Goal: Communication & Community: Answer question/provide support

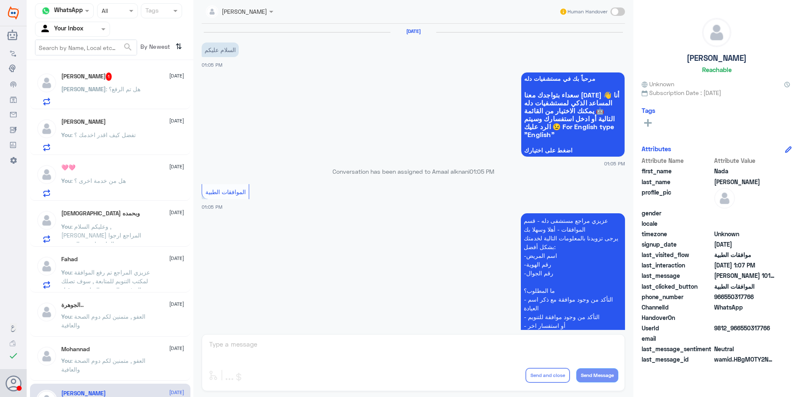
scroll to position [350, 0]
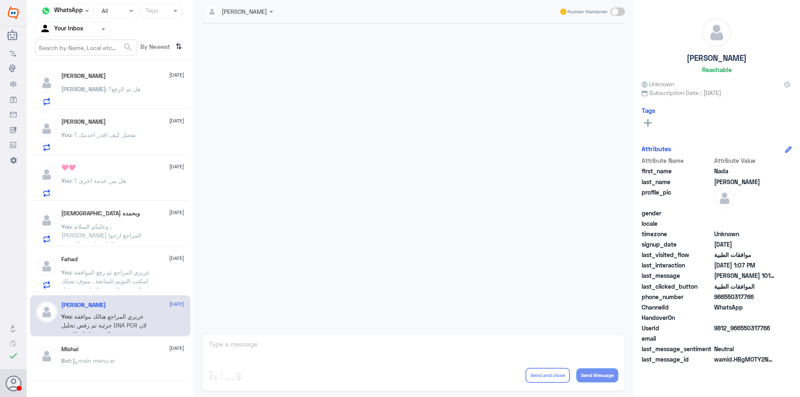
click at [123, 266] on div "Fahad 14 October You : عزيزي المراجع تم رفع الموافقة لمكتب التنويم للمتابعة , س…" at bounding box center [122, 272] width 123 height 33
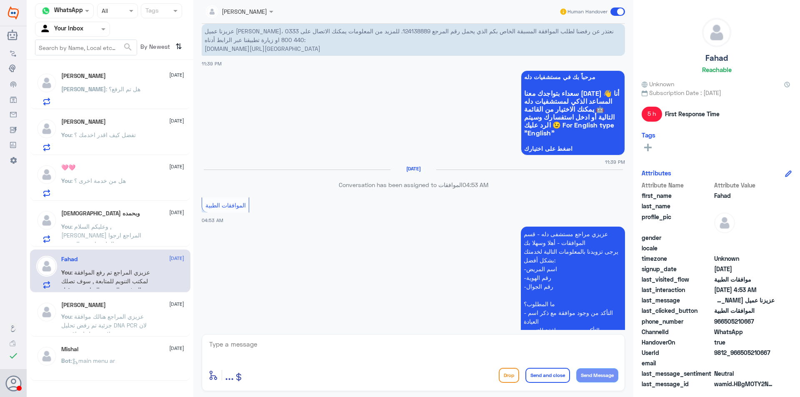
scroll to position [652, 0]
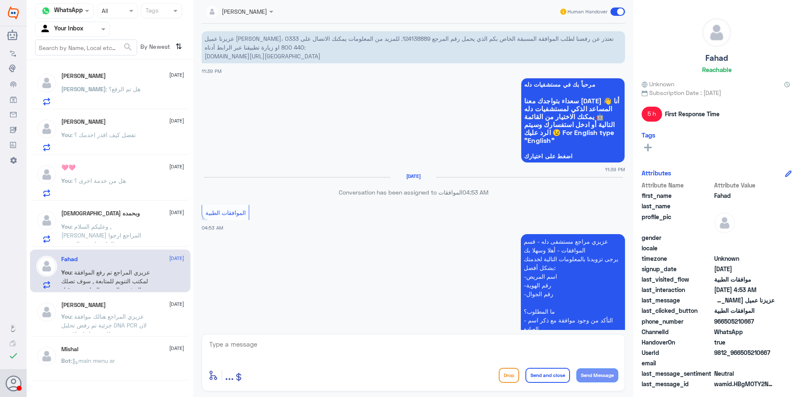
click at [374, 42] on p "عزيزنا عميل بوبا، نعتذر عن رفضنا لطلب الموافقة المسبقة الخاص بكم الذي يحمل رقم …" at bounding box center [413, 47] width 423 height 32
click at [374, 41] on p "عزيزنا عميل بوبا، نعتذر عن رفضنا لطلب الموافقة المسبقة الخاص بكم الذي يحمل رقم …" at bounding box center [413, 47] width 423 height 32
copy p "124138889"
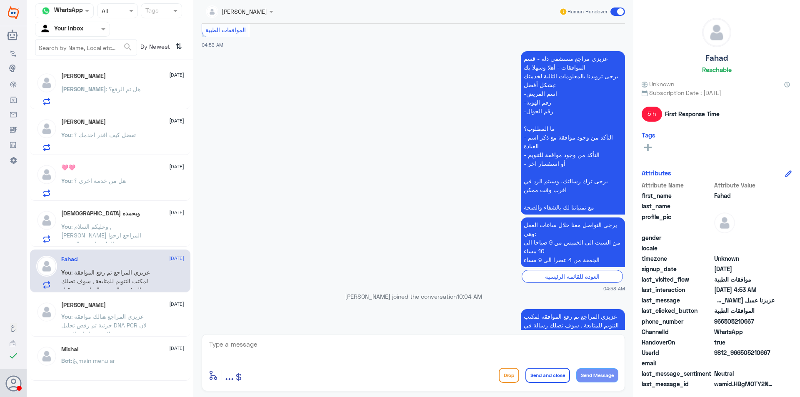
scroll to position [860, 0]
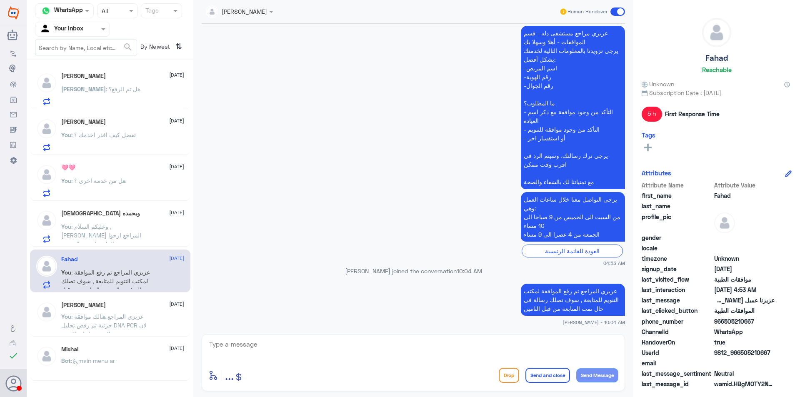
click at [96, 236] on span ": وعليكم السلام , [PERSON_NAME] المراجع ارجوا تزويدي بالملعومات مع التوضيح للمس…" at bounding box center [103, 244] width 84 height 42
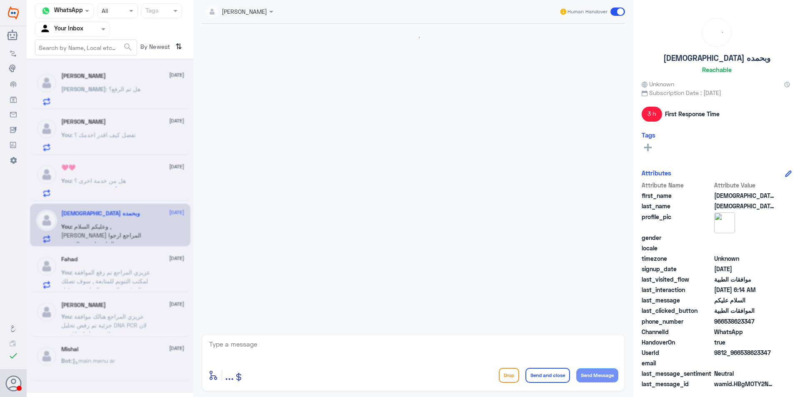
scroll to position [197, 0]
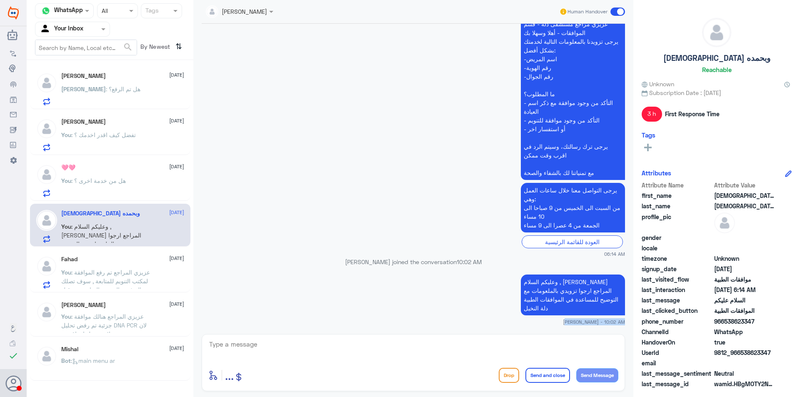
drag, startPoint x: 447, startPoint y: 332, endPoint x: 447, endPoint y: 350, distance: 18.3
click at [447, 333] on div "Nasser qirnas Human Handover 14 Oct 2025 السلام عليكم 06:14 AM مرحباً بك في مست…" at bounding box center [413, 200] width 440 height 400
click at [449, 351] on textarea at bounding box center [413, 349] width 410 height 20
type textarea "متمنين لكم دوم الصحة والعافية"
click at [556, 375] on button "Send and close" at bounding box center [547, 375] width 45 height 15
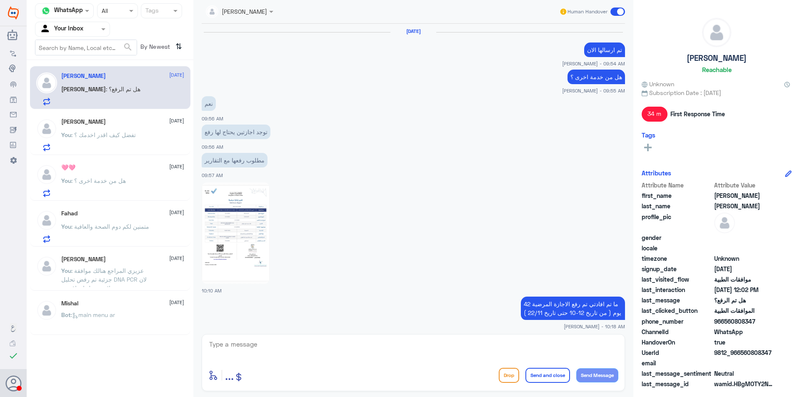
scroll to position [406, 0]
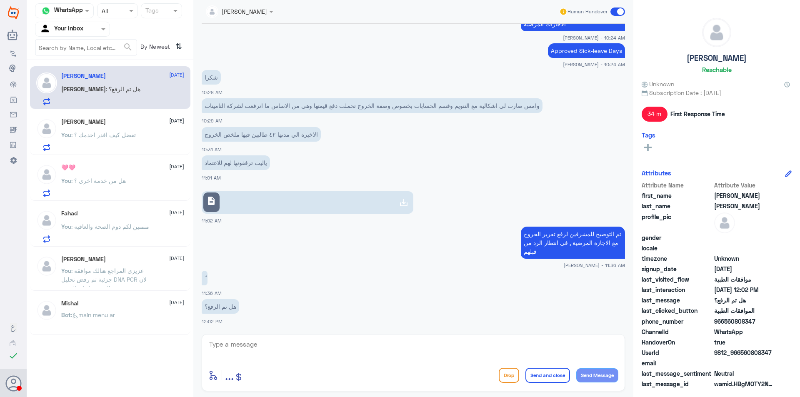
click at [140, 190] on div "You : هل من خدمة اخرى ؟" at bounding box center [122, 187] width 123 height 19
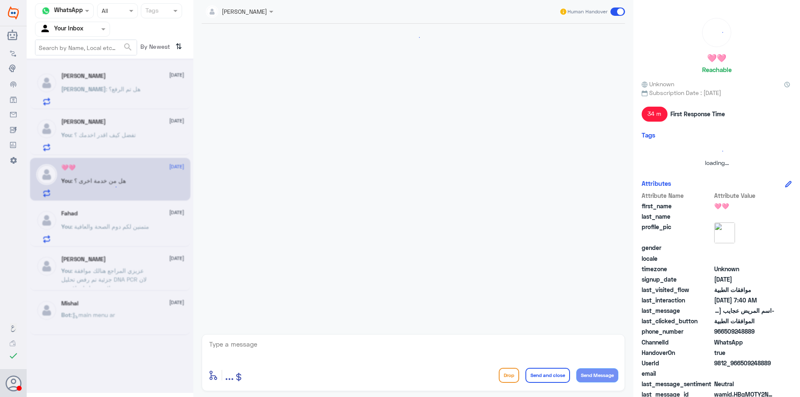
scroll to position [626, 0]
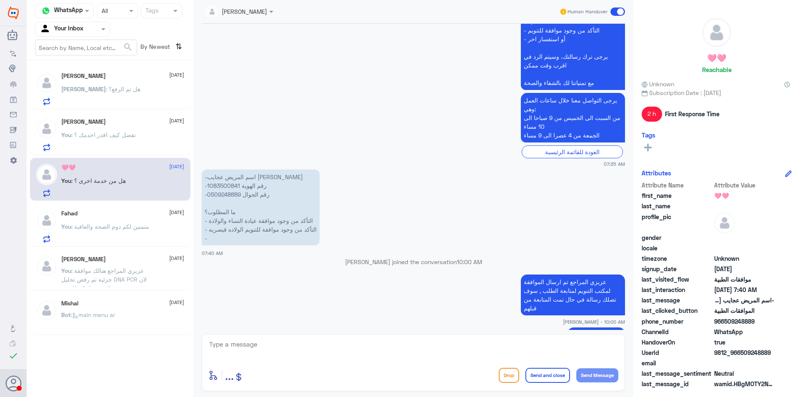
click at [480, 352] on textarea at bounding box center [413, 349] width 410 height 20
click at [451, 343] on textarea at bounding box center [413, 349] width 410 height 20
type textarea "متمنين لكم دوم الصحة والعافية"
click at [544, 378] on button "Send and close" at bounding box center [547, 375] width 45 height 15
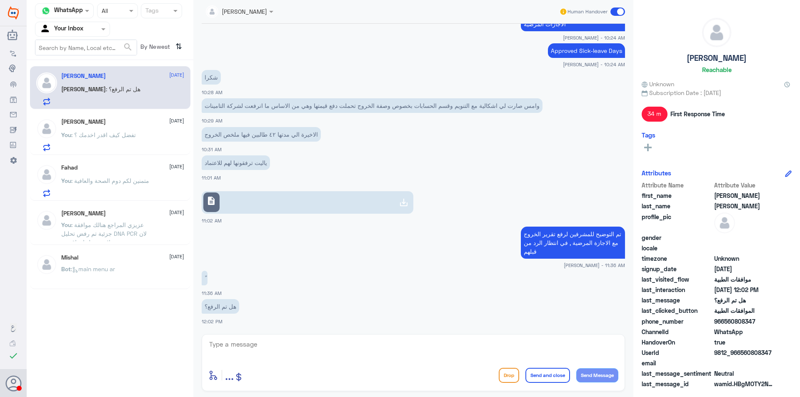
scroll to position [406, 0]
click at [128, 140] on p "You : تفضل كيف اقدر اخدمك ؟" at bounding box center [98, 140] width 75 height 21
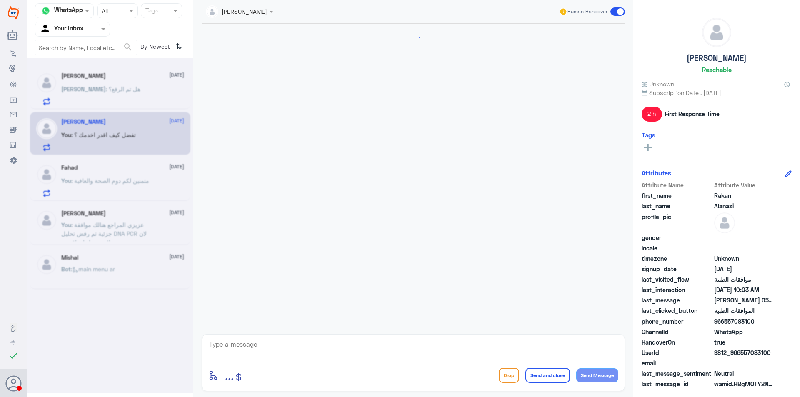
scroll to position [260, 0]
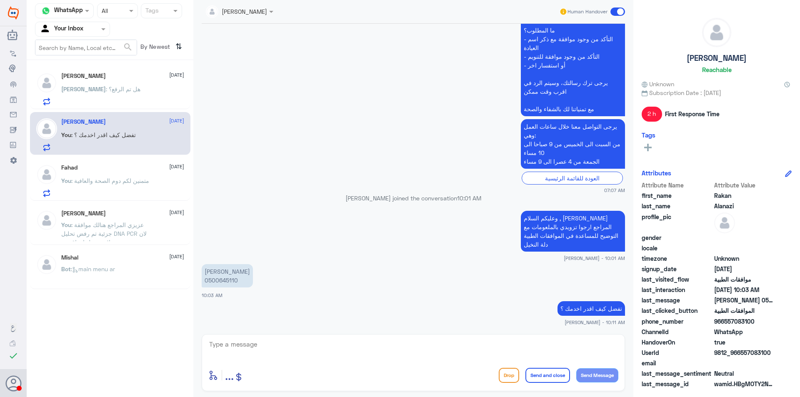
click at [122, 96] on div "خالد : هل تم الرفع؟" at bounding box center [122, 96] width 123 height 19
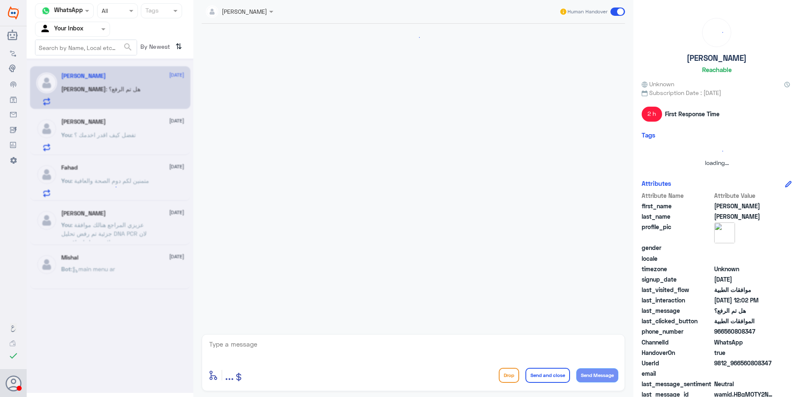
scroll to position [406, 0]
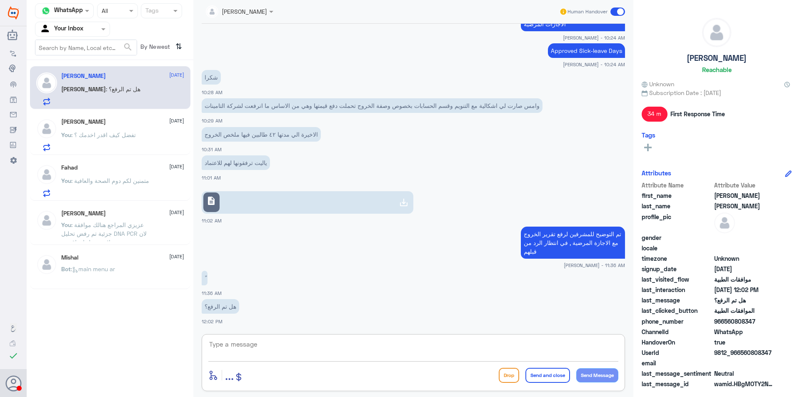
click at [271, 348] on textarea at bounding box center [413, 349] width 410 height 20
type textarea "تم الرفع لكن بالانتظار الرد من قبل المشرفين في حال تمت الموافقة"
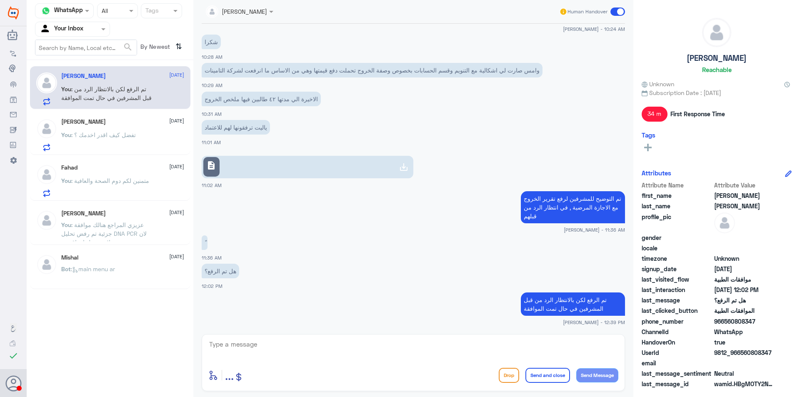
click at [100, 185] on p "You : متمنين لكم دوم الصحة والعافية" at bounding box center [105, 186] width 88 height 21
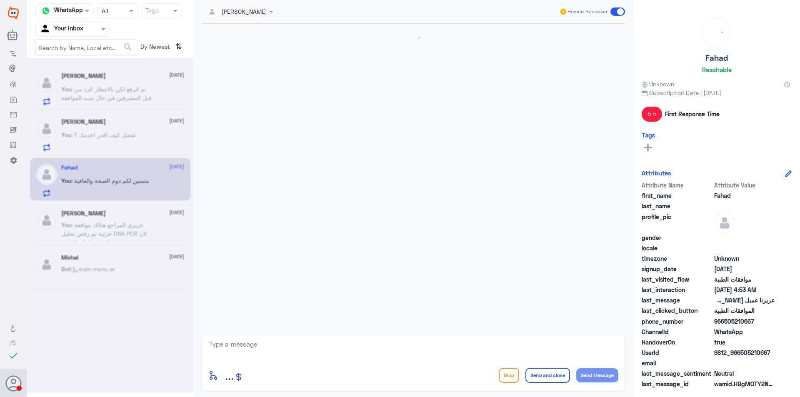
scroll to position [860, 0]
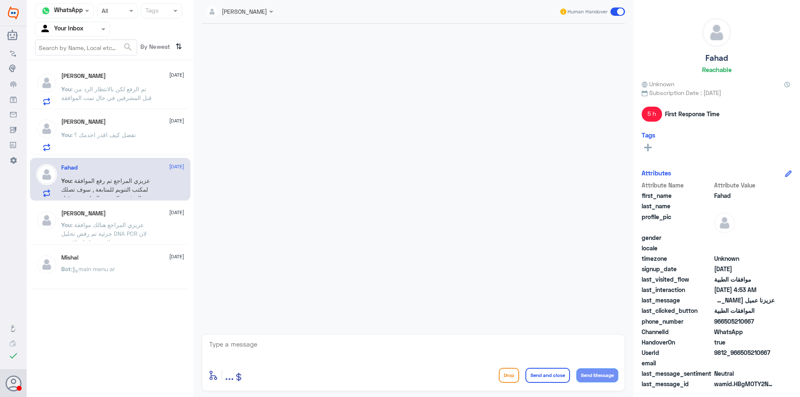
click at [135, 141] on p "You : تفضل كيف اقدر اخدمك ؟" at bounding box center [98, 140] width 75 height 21
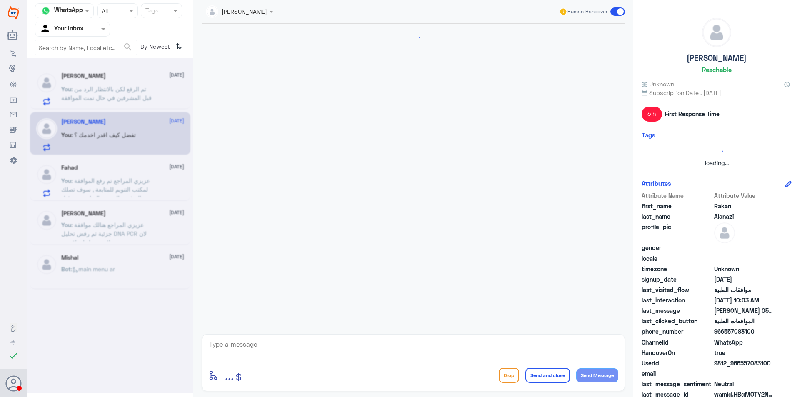
click at [126, 174] on div at bounding box center [110, 225] width 167 height 335
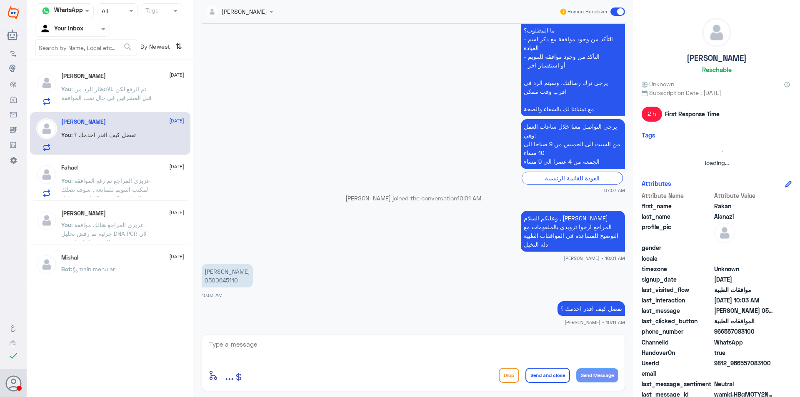
click at [123, 183] on span ": عزيزي المراجع تم رفع الموافقة لمكتب التنويم للمتابعة , سوف تصلك رسالة في حال …" at bounding box center [105, 193] width 89 height 33
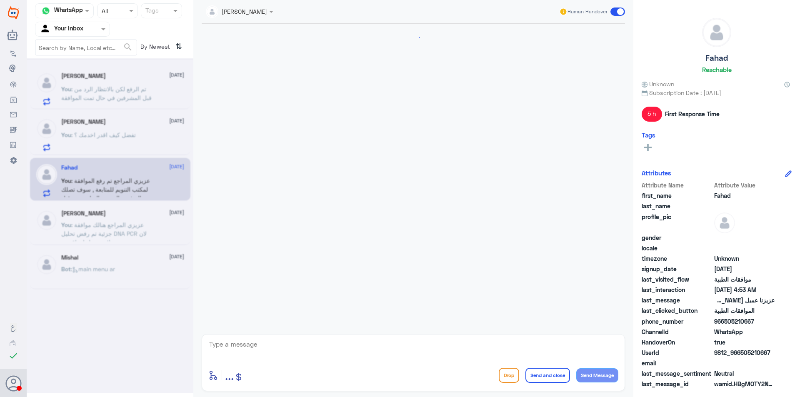
scroll to position [860, 0]
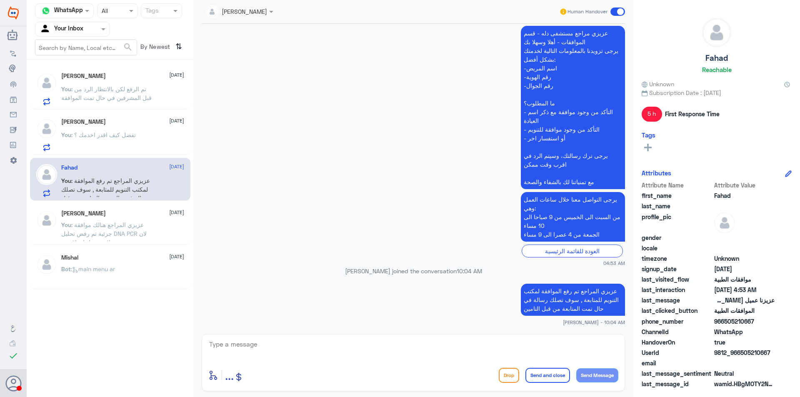
click at [137, 145] on div "You : تفضل كيف اقدر اخدمك ؟" at bounding box center [122, 141] width 123 height 19
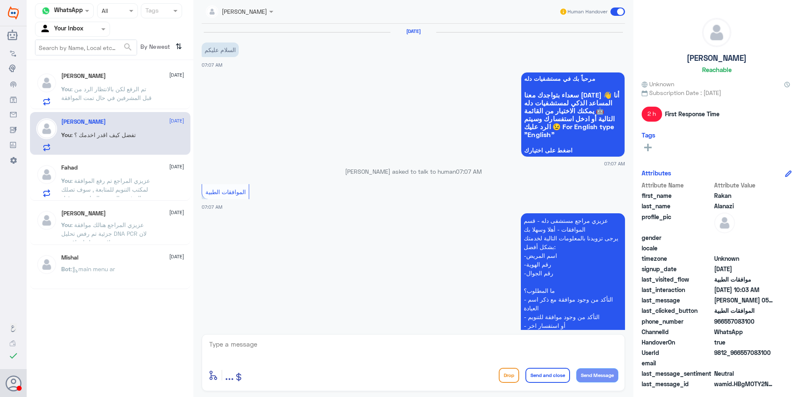
scroll to position [260, 0]
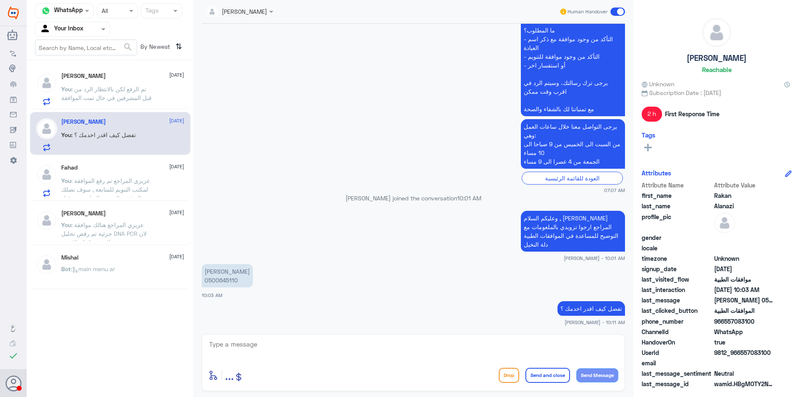
click at [123, 97] on span ": تم الرفع لكن بالانتظار الرد من قبل المشرفين في حال تمت الموافقة" at bounding box center [106, 93] width 90 height 16
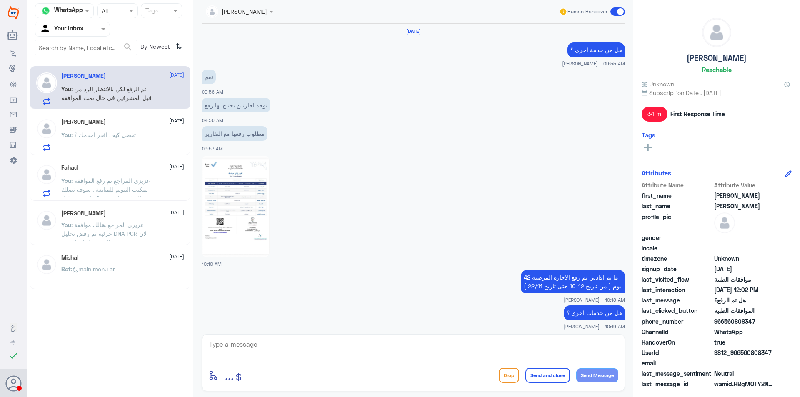
scroll to position [415, 0]
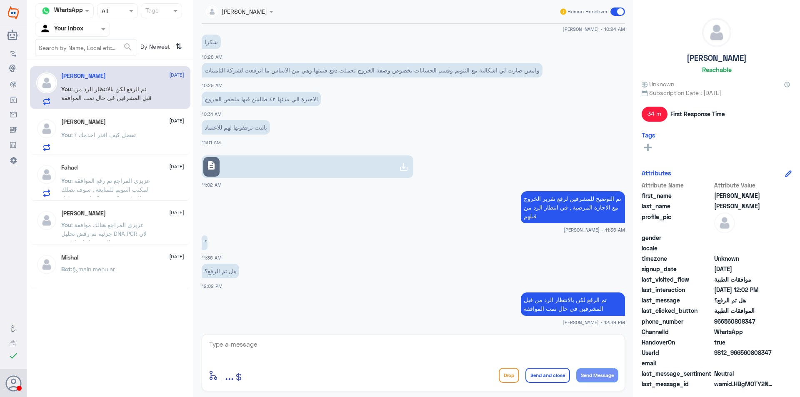
click at [91, 27] on div at bounding box center [72, 29] width 74 height 10
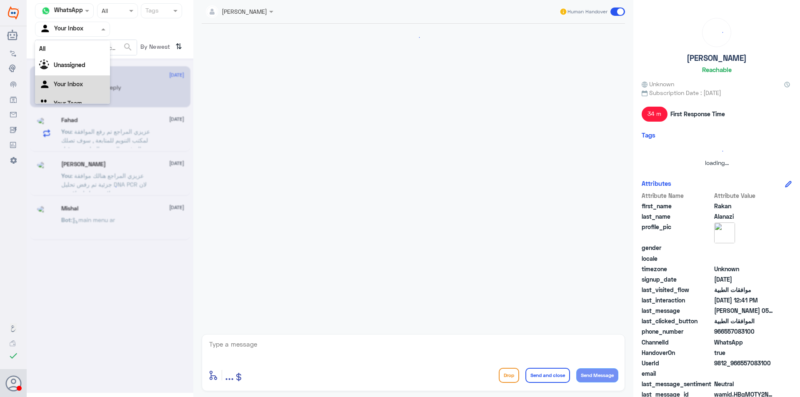
click at [73, 101] on Team "Your Team" at bounding box center [68, 103] width 28 height 7
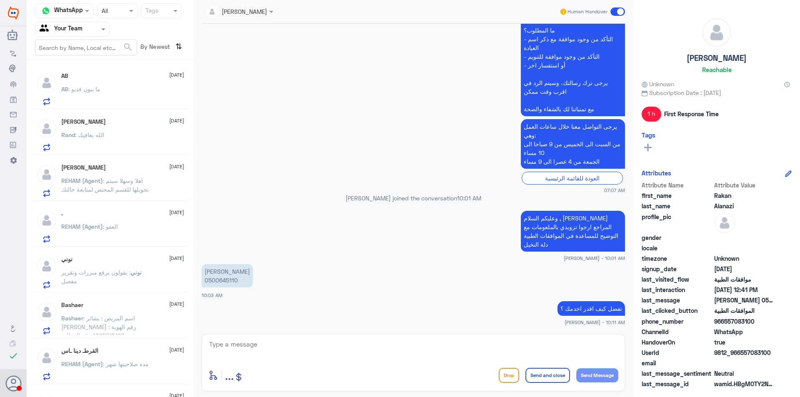
click at [152, 99] on div "AB : ما يبون فديو" at bounding box center [122, 96] width 123 height 19
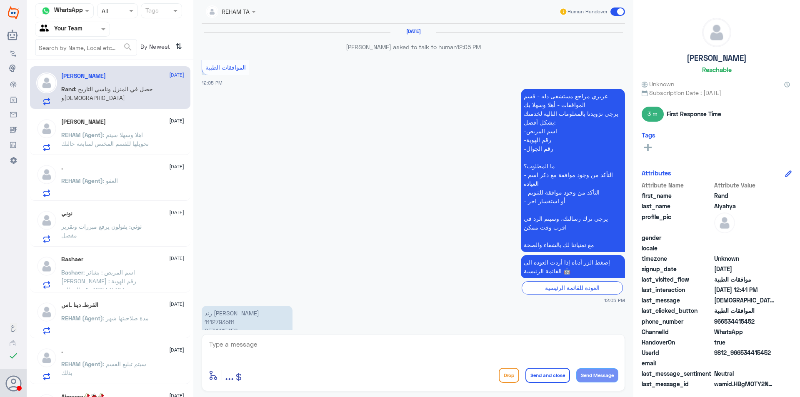
scroll to position [665, 0]
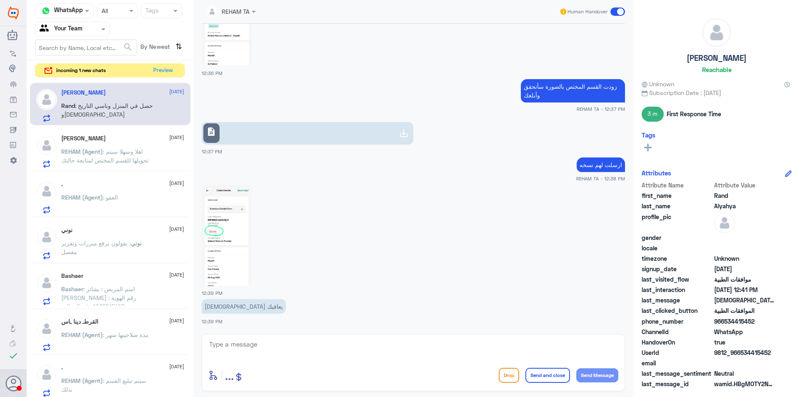
click at [225, 222] on img at bounding box center [227, 235] width 50 height 101
click at [226, 230] on img at bounding box center [227, 235] width 50 height 101
